Goal: Task Accomplishment & Management: Manage account settings

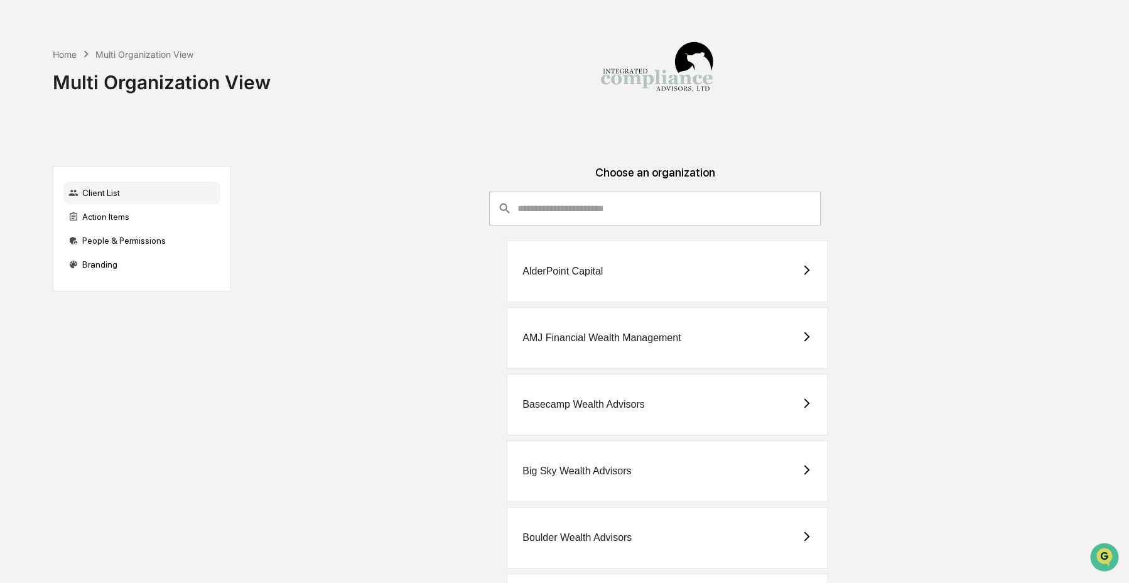
click at [547, 205] on input "consultant-dashboard__filter-organizations-search-bar" at bounding box center [668, 208] width 303 height 34
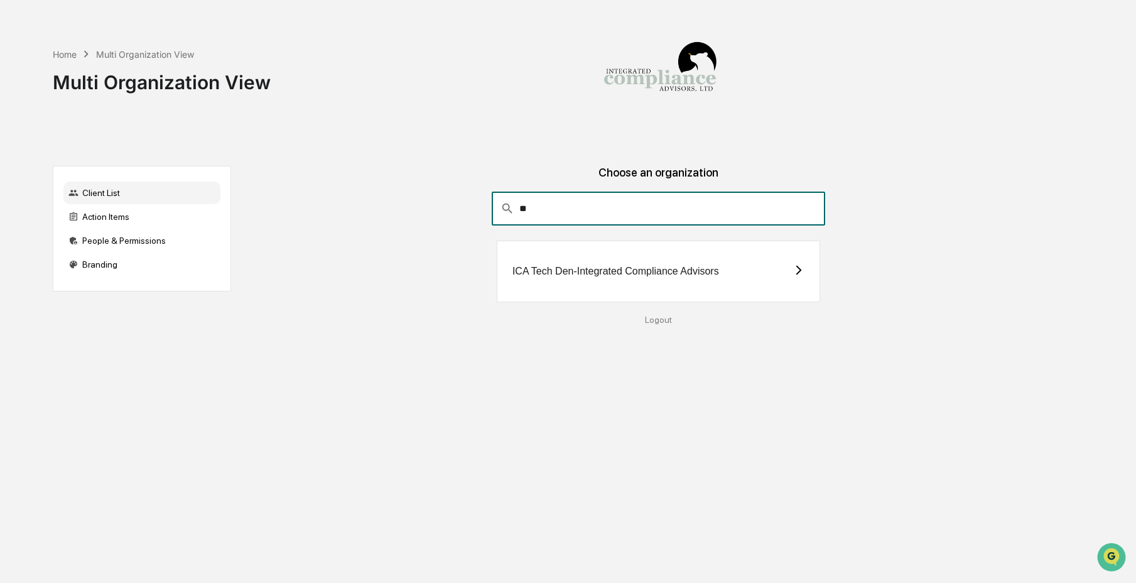
type input "*"
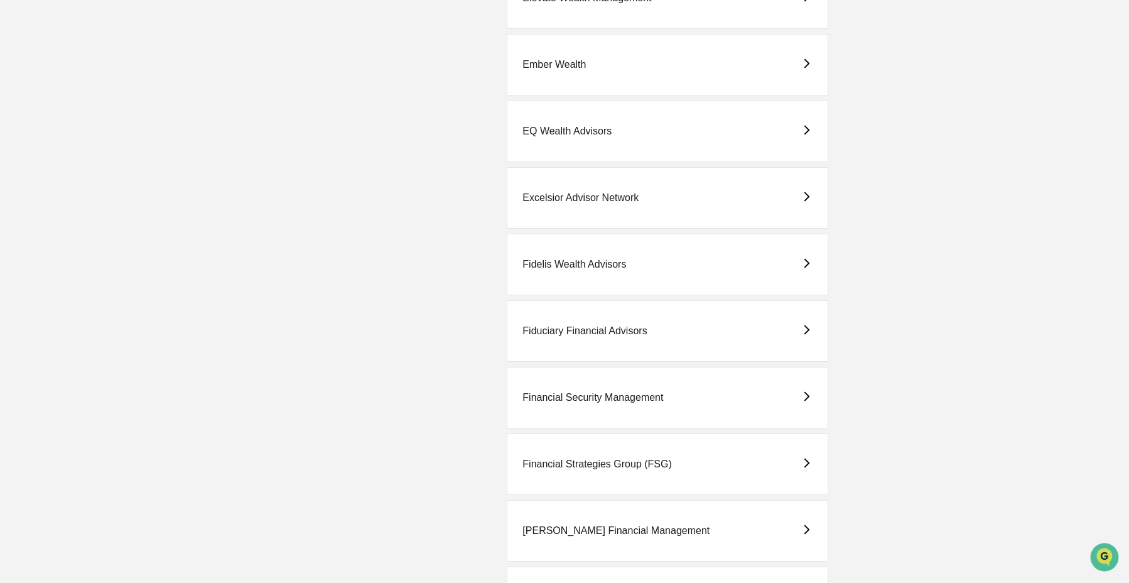
scroll to position [1302, 0]
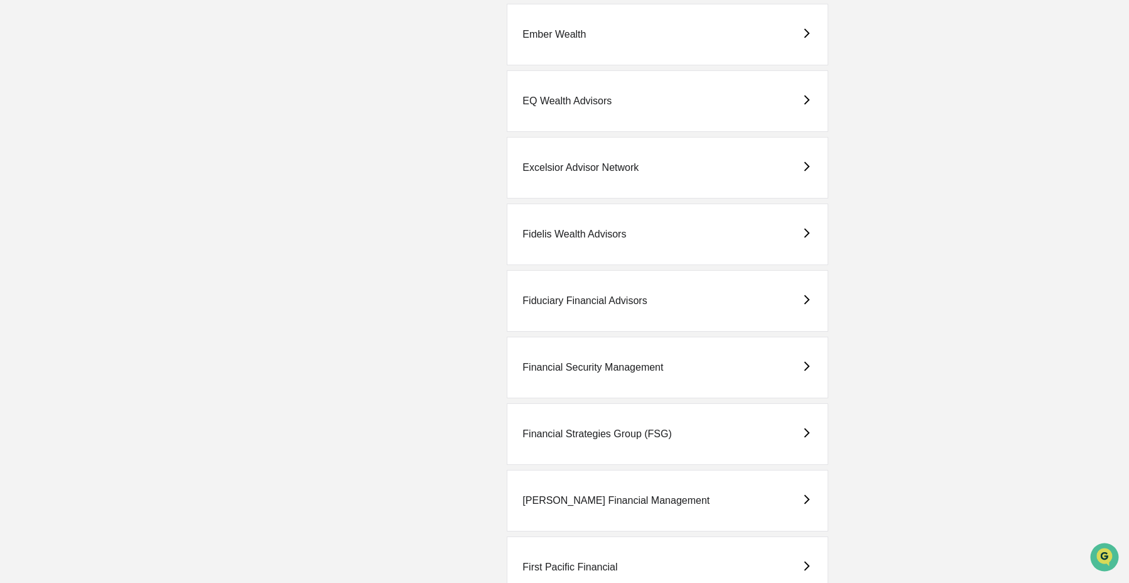
click at [691, 436] on div "Financial Strategies Group (FSG)" at bounding box center [667, 434] width 321 height 62
